Goal: Navigation & Orientation: Find specific page/section

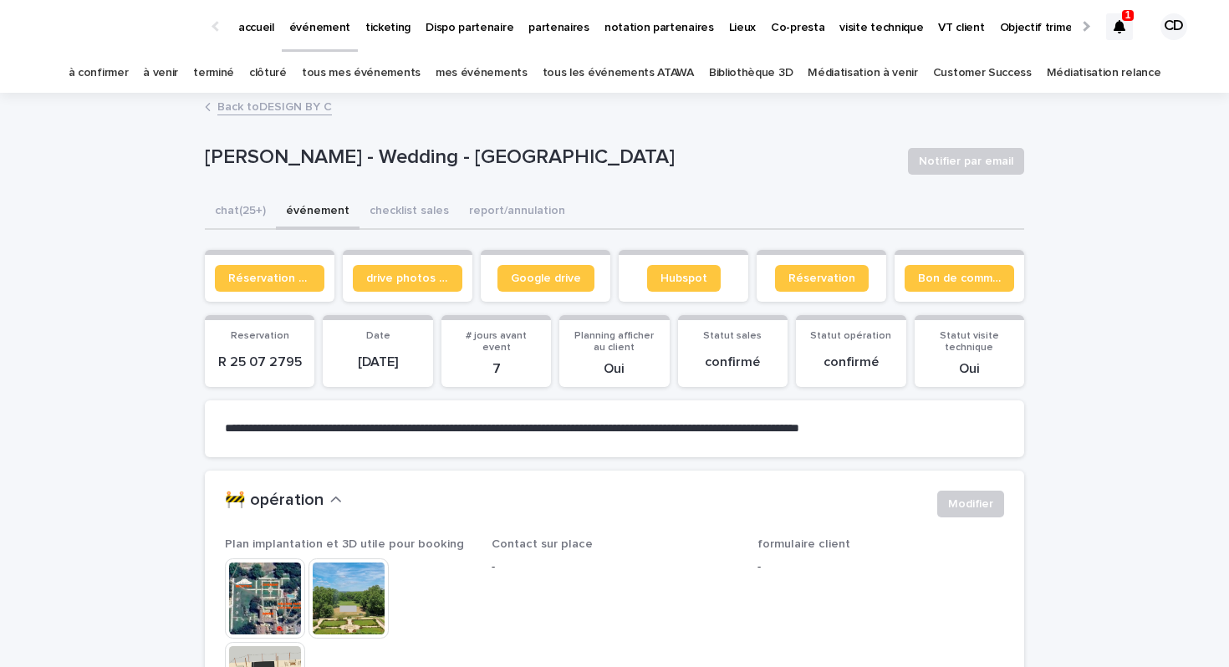
click at [1127, 19] on p "1" at bounding box center [1128, 15] width 6 height 12
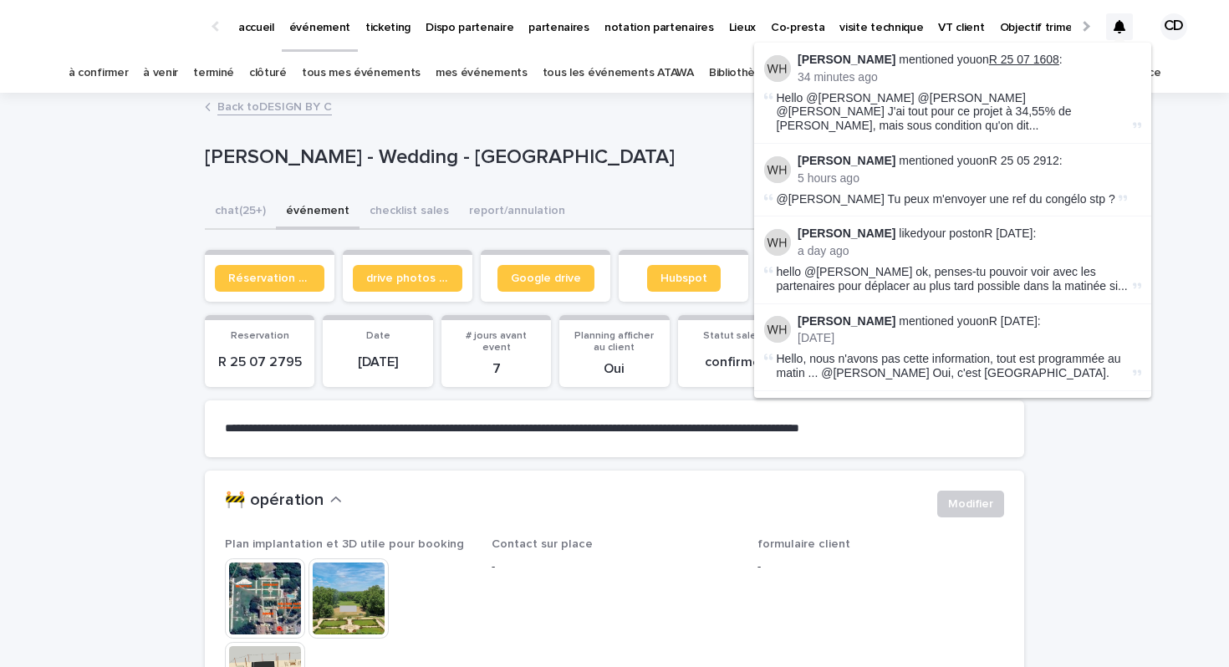
click at [1020, 55] on link "R 25 07 1608" at bounding box center [1024, 59] width 70 height 13
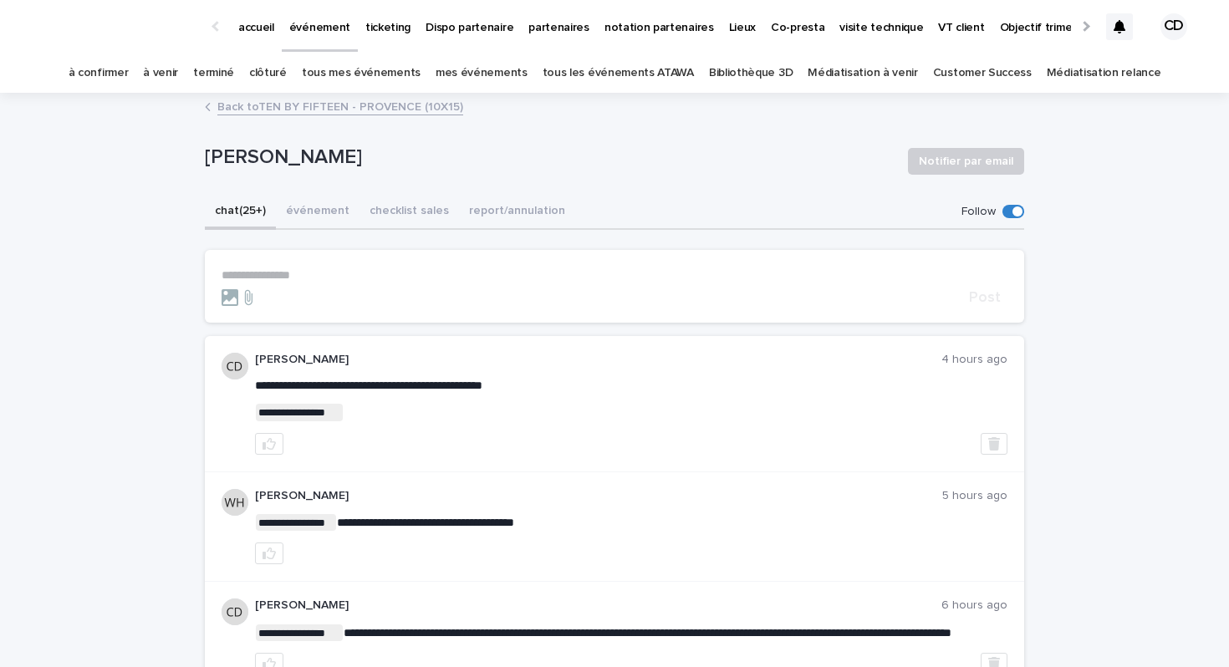
click at [1120, 33] on div at bounding box center [1119, 26] width 27 height 27
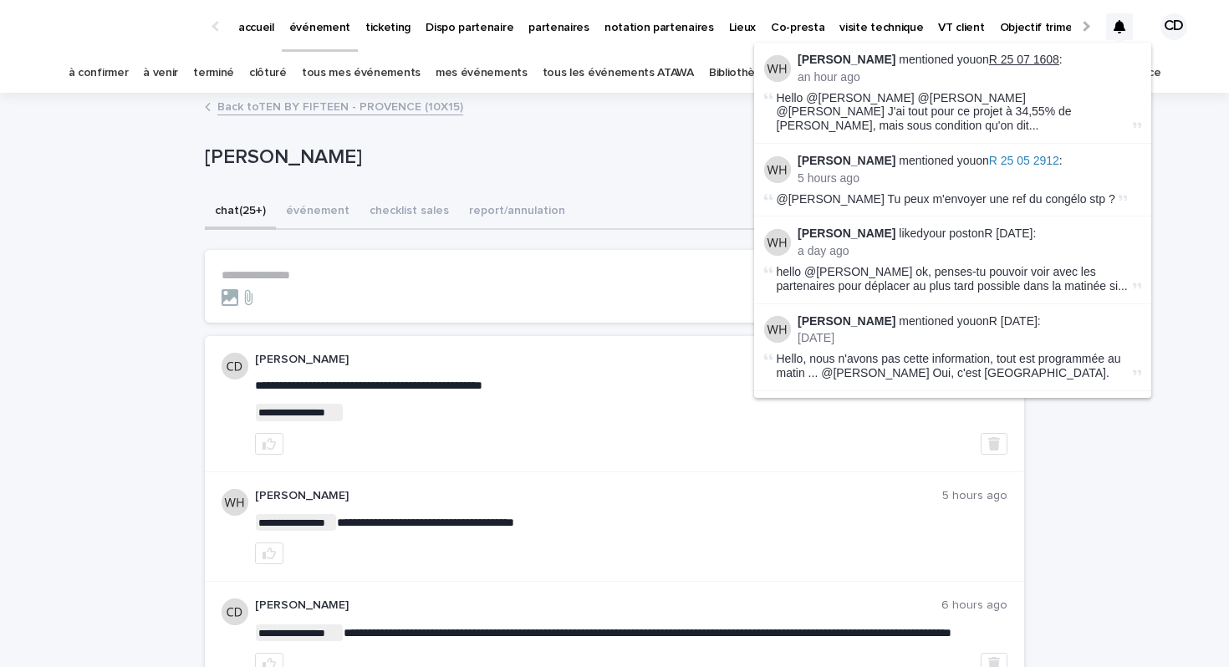
click at [1025, 62] on link "R 25 07 1608" at bounding box center [1024, 59] width 70 height 13
